Goal: Navigation & Orientation: Find specific page/section

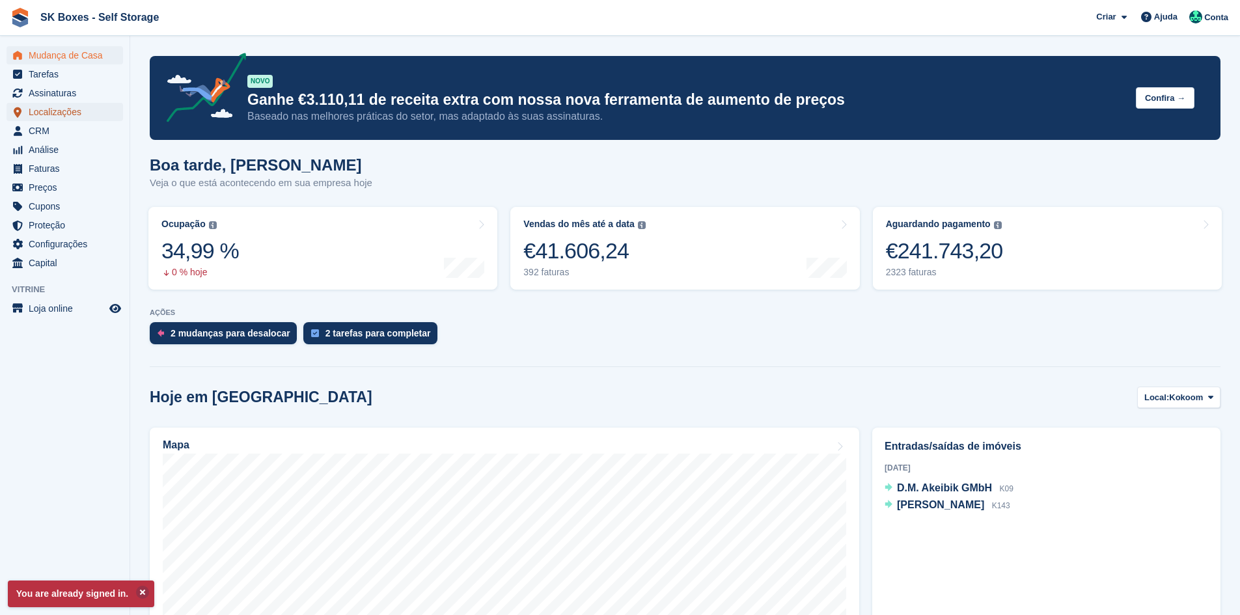
click at [55, 107] on span "Localizações" at bounding box center [68, 112] width 78 height 18
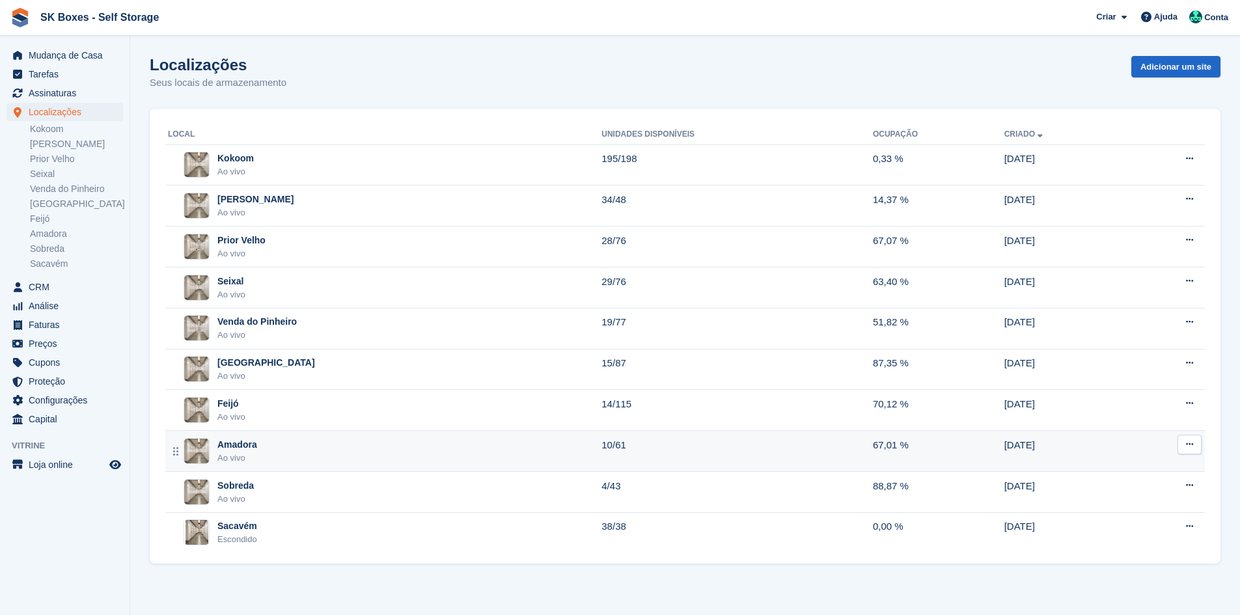
click at [292, 453] on div "Amadora Ao vivo" at bounding box center [385, 451] width 434 height 27
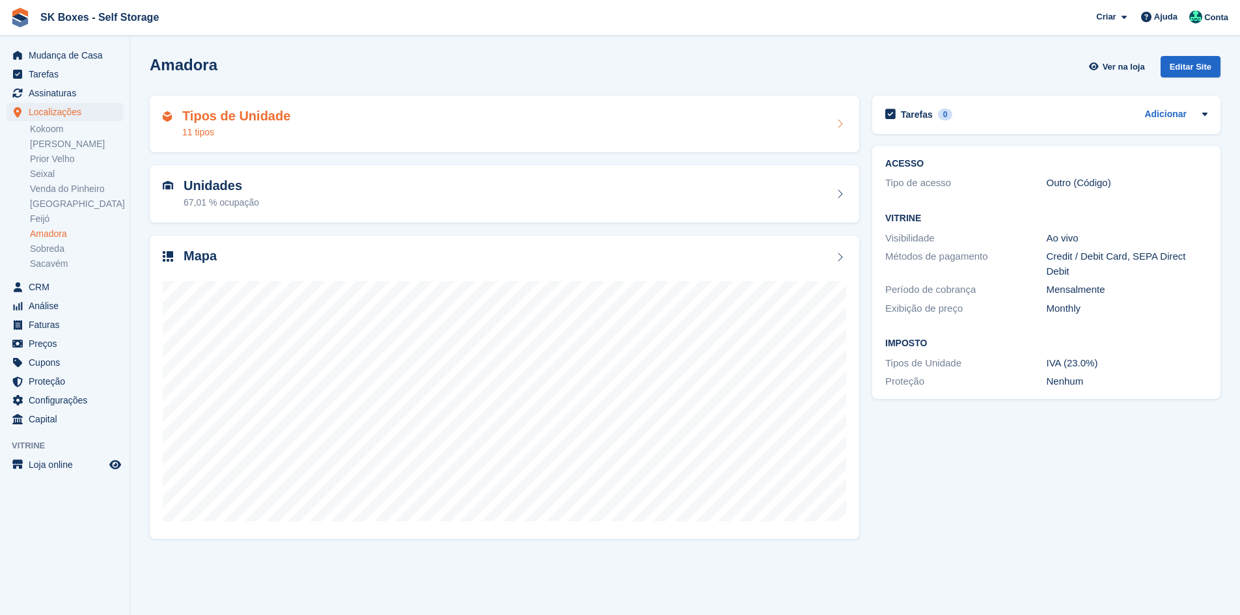
click at [423, 120] on div "Tipos de Unidade 11 tipos" at bounding box center [505, 124] width 684 height 31
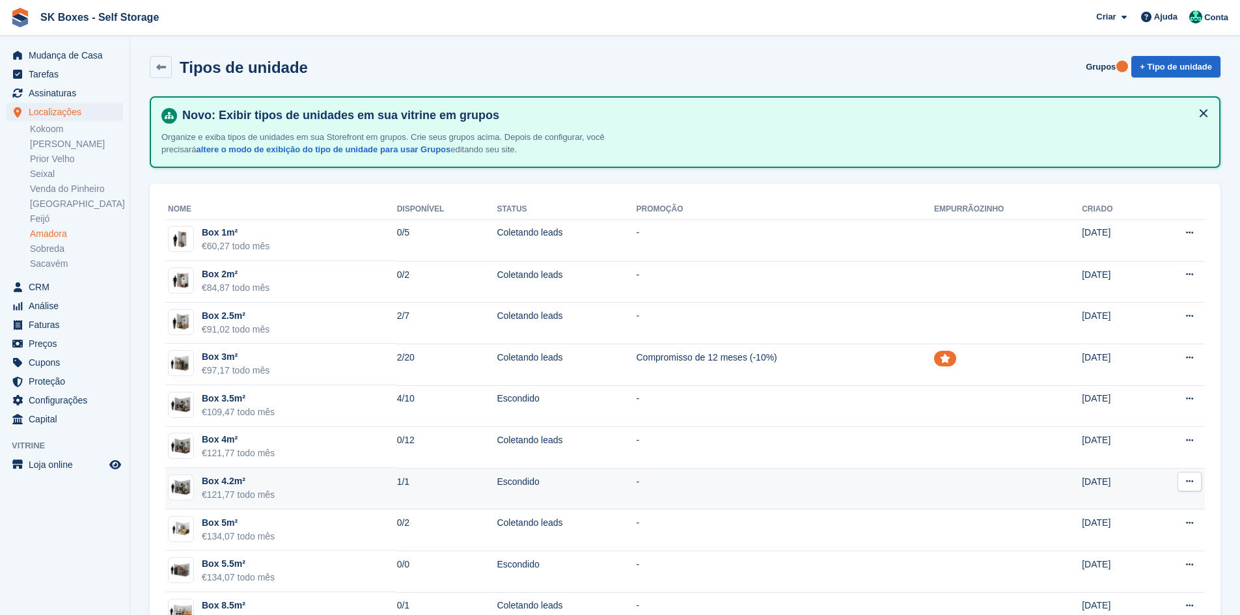
click at [432, 495] on td "1/1" at bounding box center [447, 489] width 100 height 42
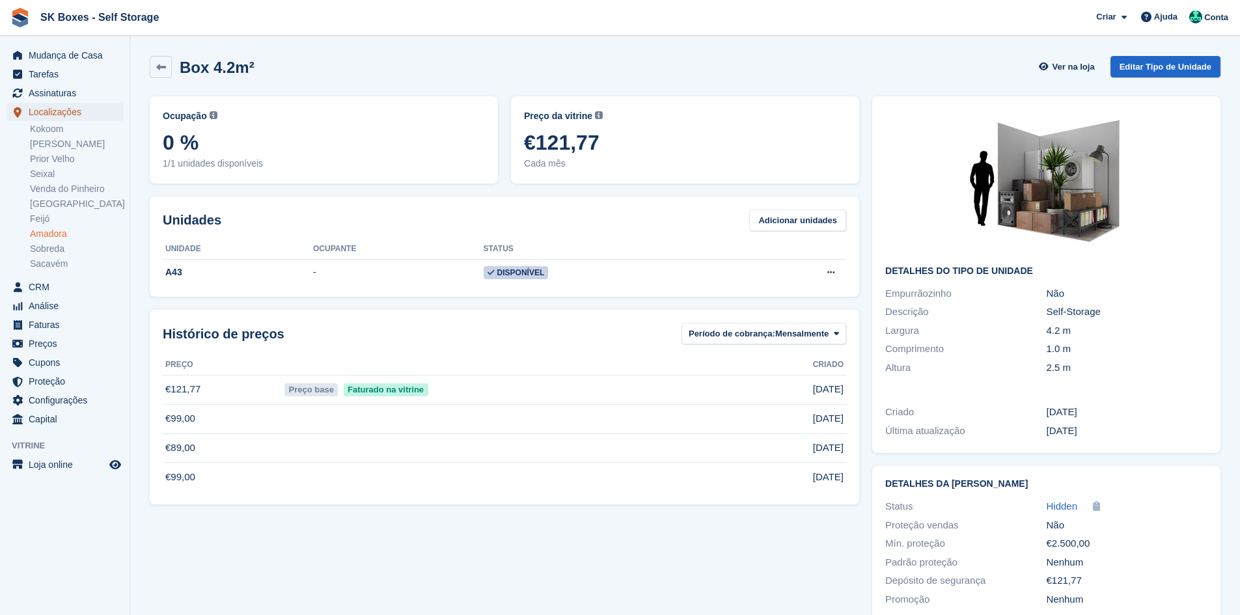
click at [85, 116] on span "Localizações" at bounding box center [68, 112] width 78 height 18
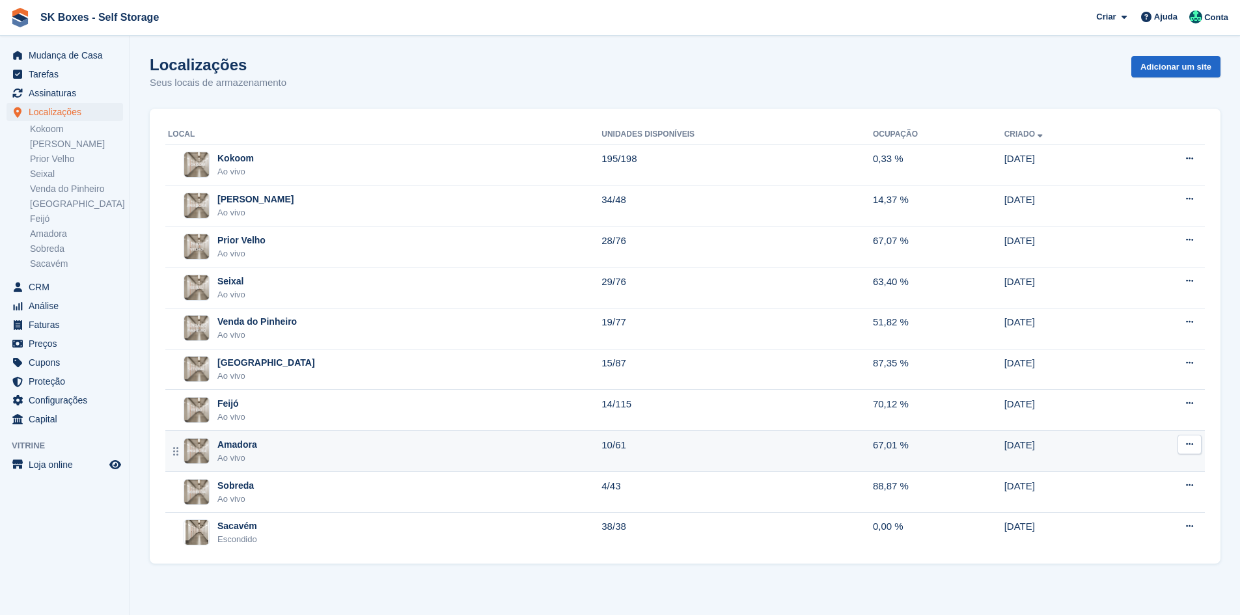
click at [303, 458] on div "Amadora Ao vivo" at bounding box center [385, 451] width 434 height 27
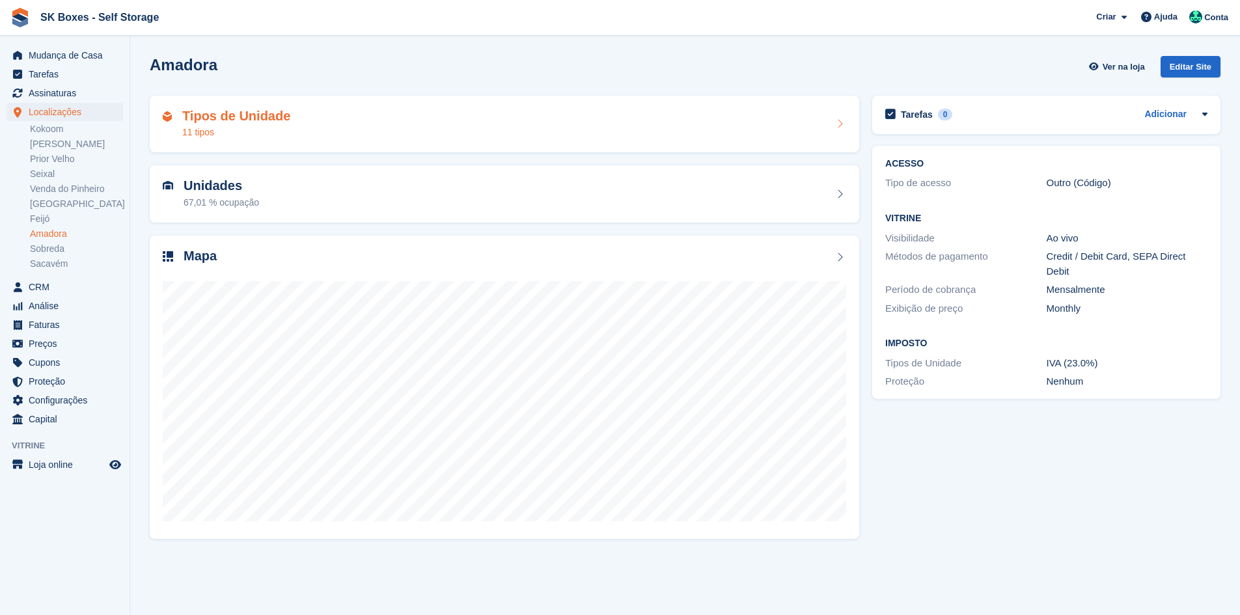
click at [324, 132] on div "Tipos de Unidade 11 tipos" at bounding box center [505, 124] width 684 height 31
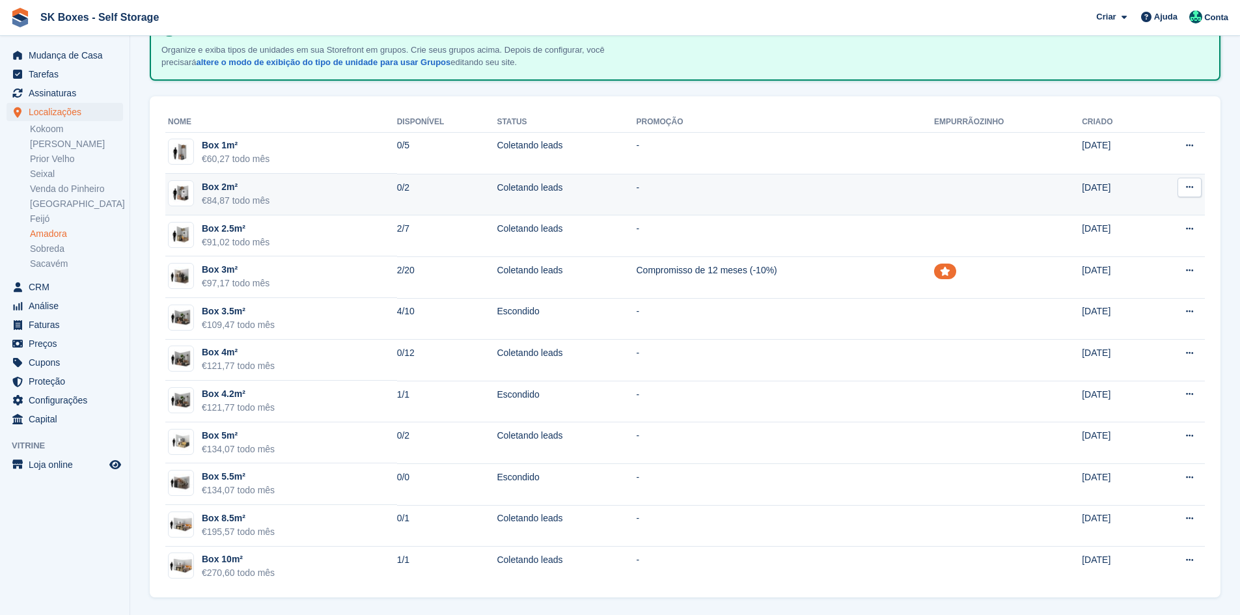
scroll to position [89, 0]
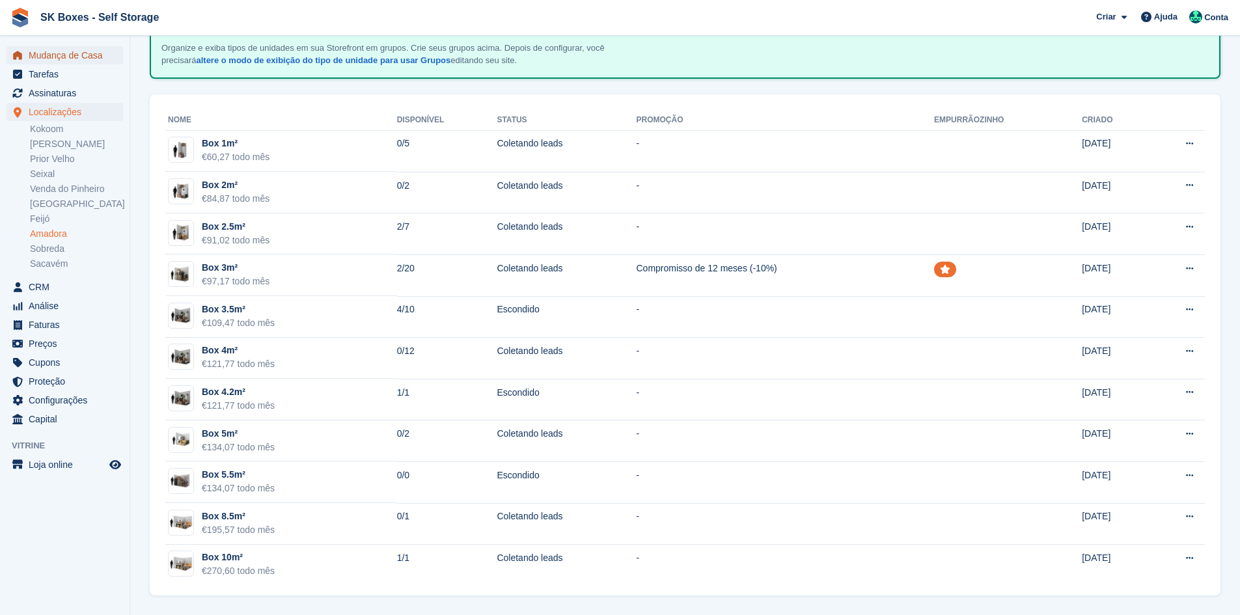
click at [72, 58] on span "Mudança de Casa" at bounding box center [68, 55] width 78 height 18
